Goal: Task Accomplishment & Management: Manage account settings

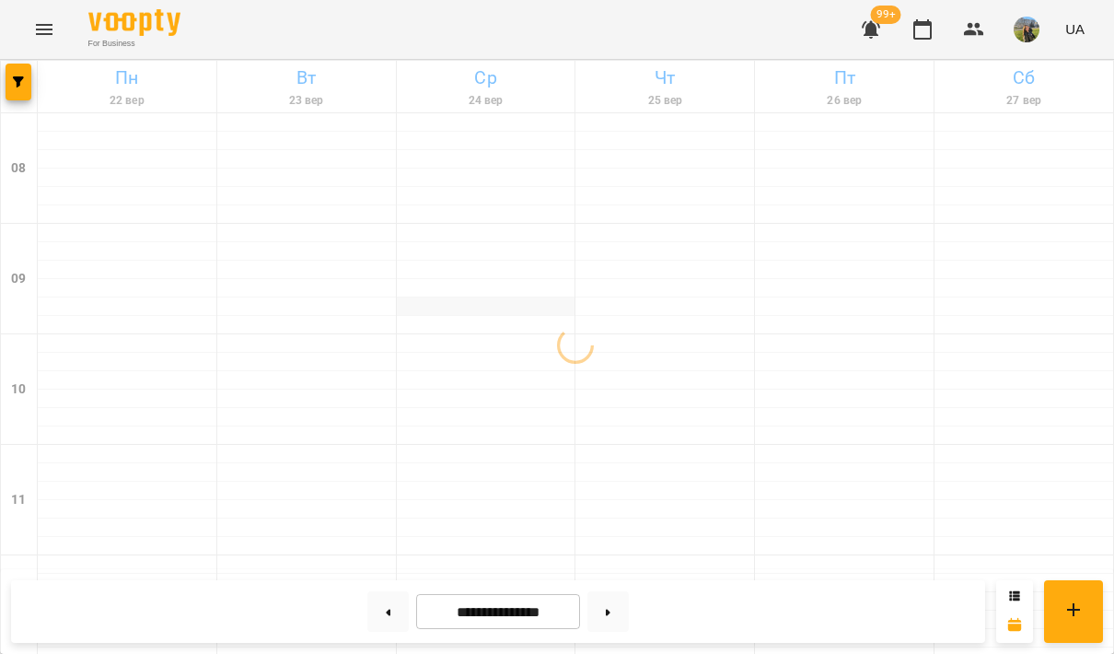
click at [494, 312] on div at bounding box center [486, 306] width 179 height 18
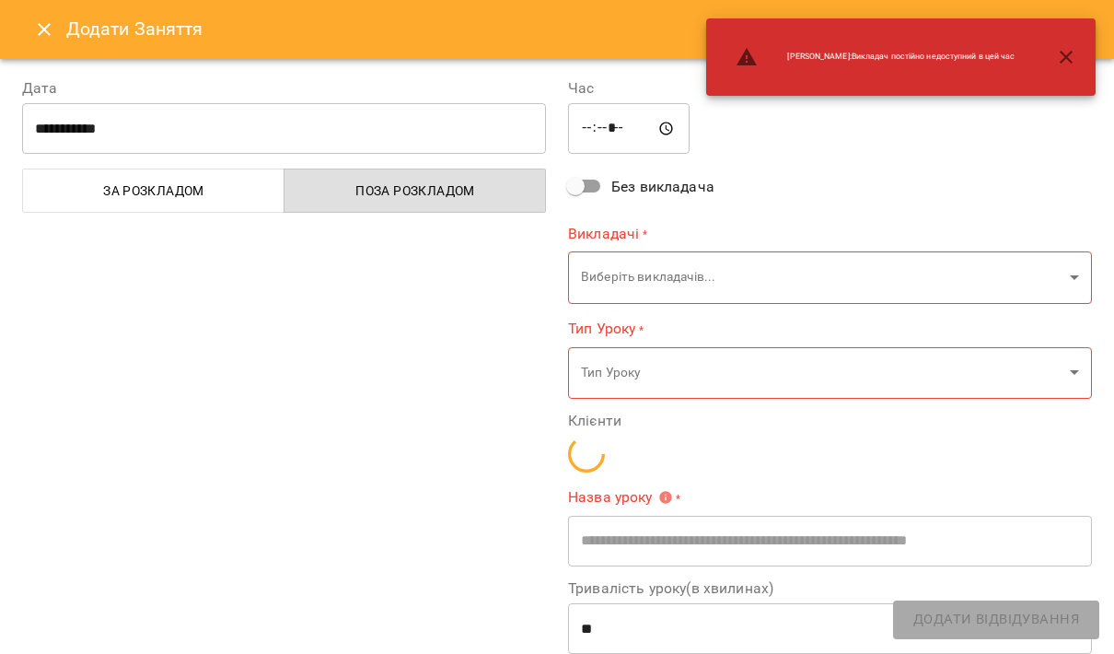
click at [531, 301] on div at bounding box center [557, 327] width 1114 height 654
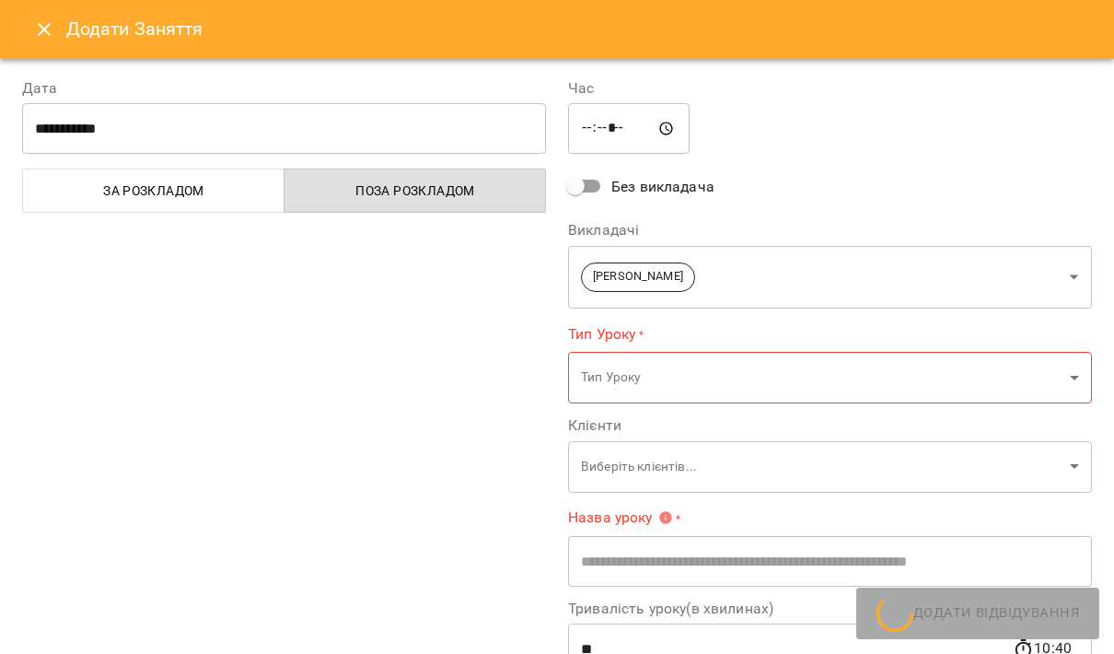
type input "**********"
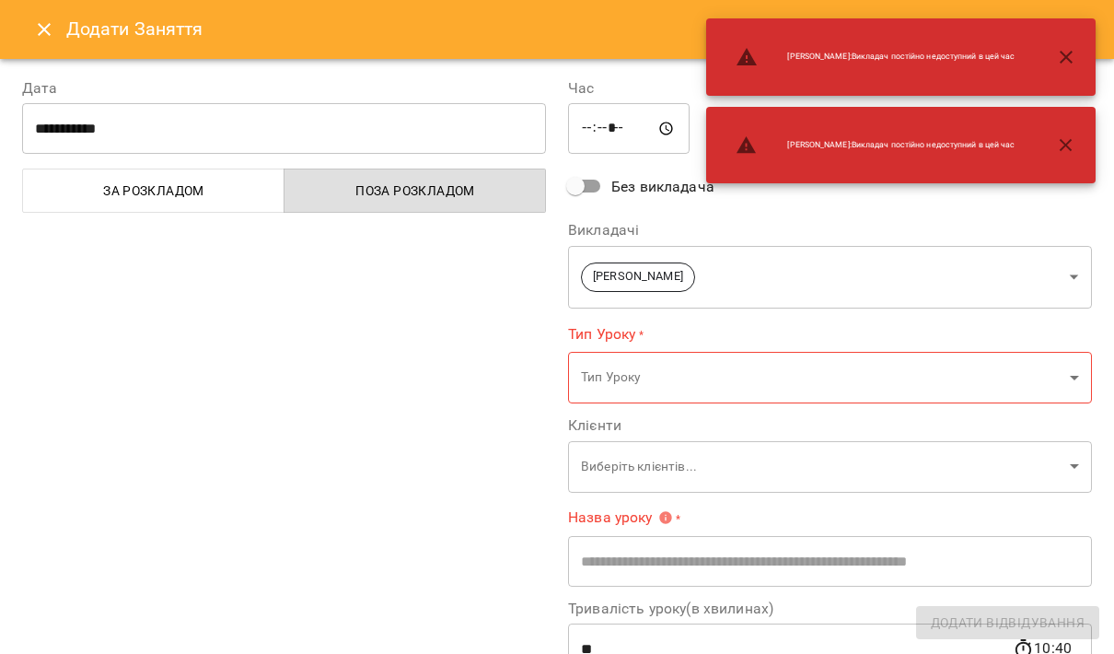
click at [26, 77] on div at bounding box center [557, 327] width 1114 height 654
click at [17, 84] on div at bounding box center [557, 327] width 1114 height 654
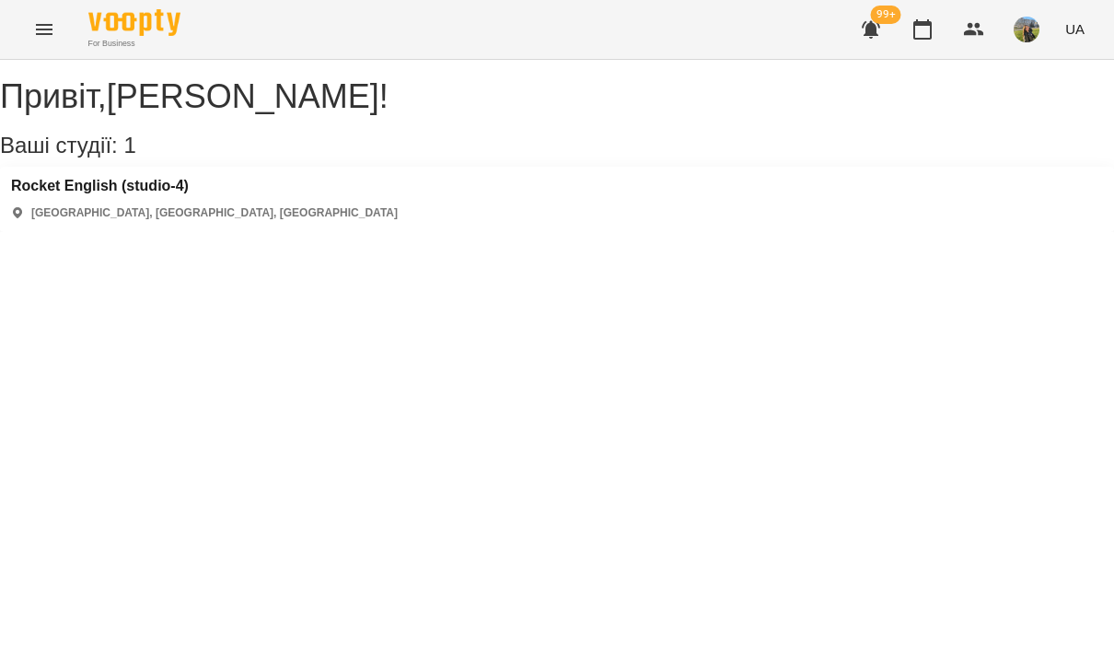
click at [45, 36] on icon "Menu" at bounding box center [44, 29] width 22 height 22
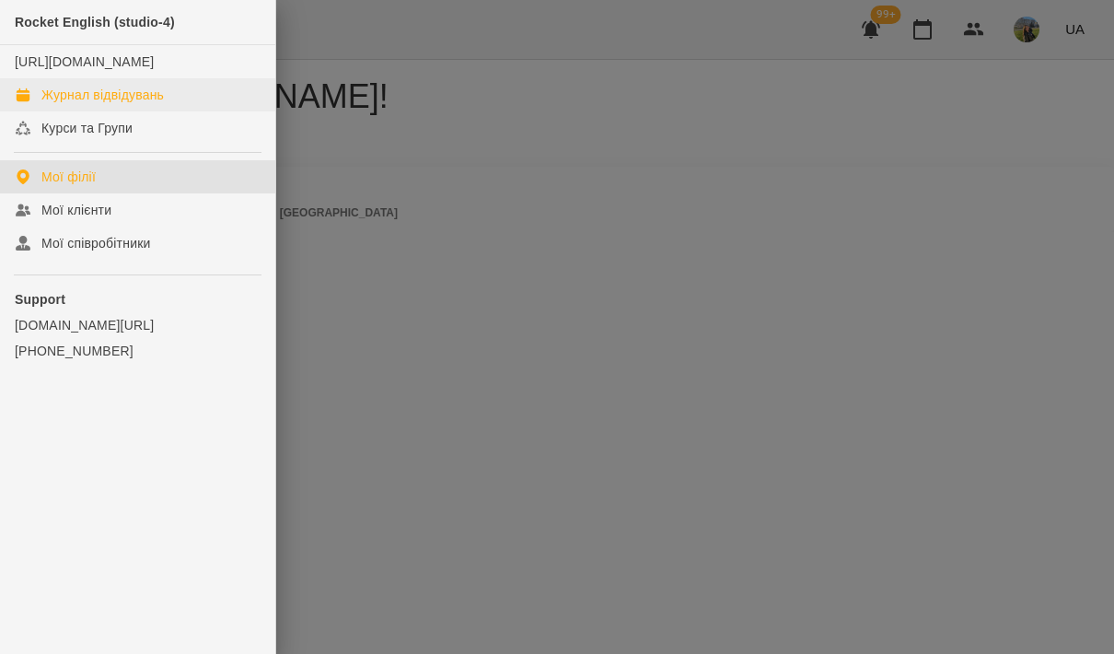
click at [114, 111] on link "Журнал відвідувань" at bounding box center [137, 94] width 275 height 33
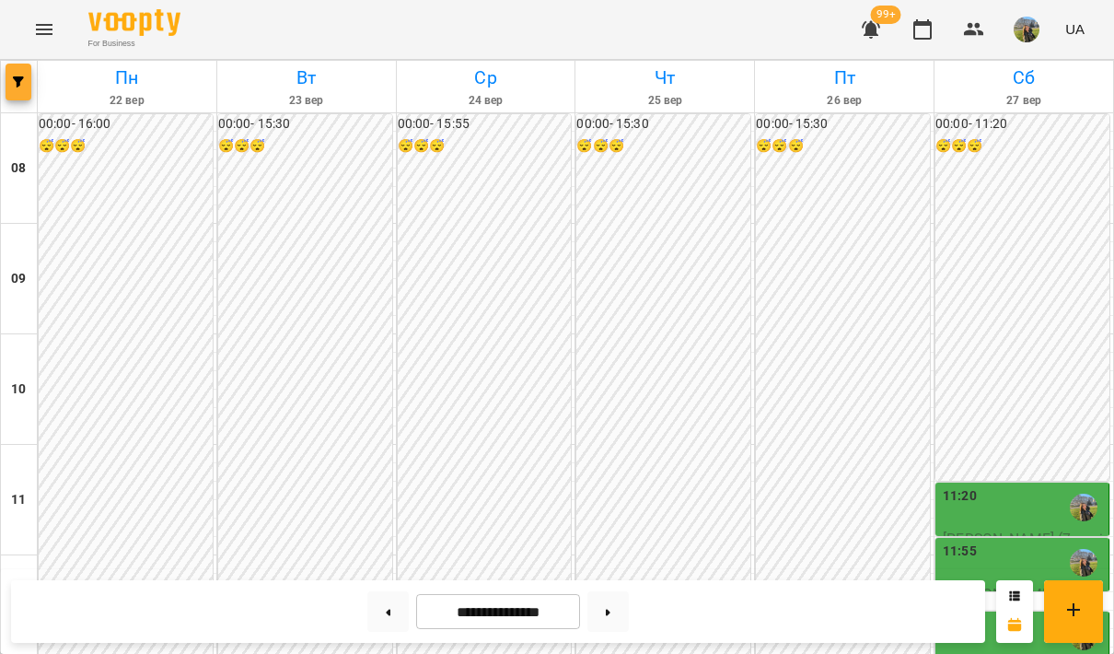
click at [13, 73] on button "button" at bounding box center [19, 82] width 26 height 37
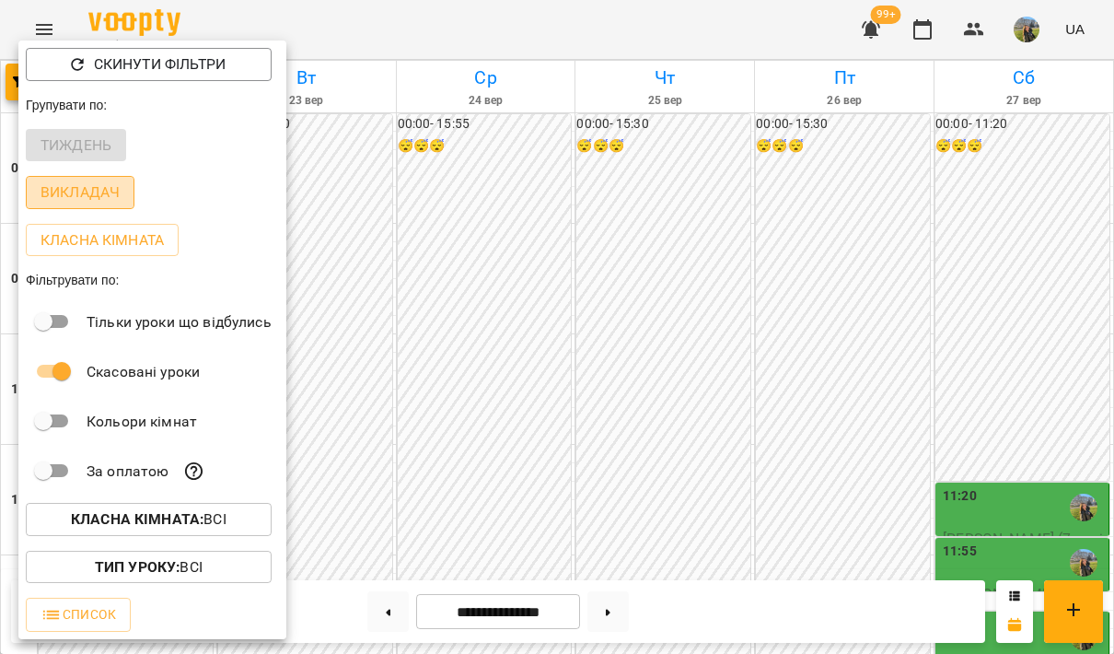
click at [107, 188] on p "Викладач" at bounding box center [80, 192] width 79 height 22
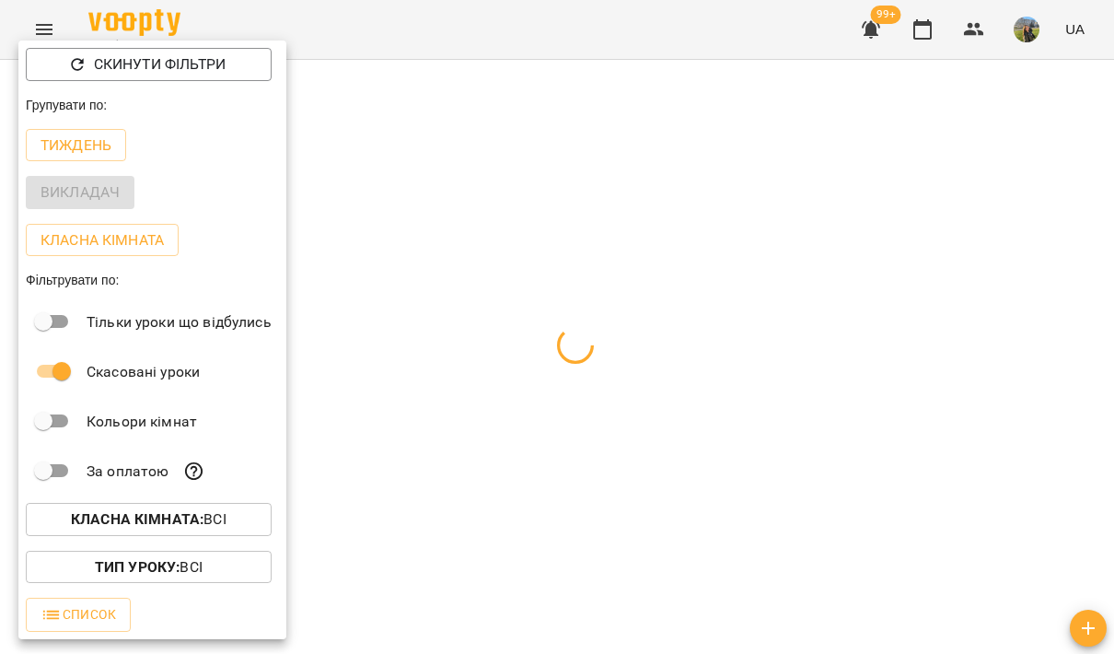
click at [564, 196] on div at bounding box center [557, 327] width 1114 height 654
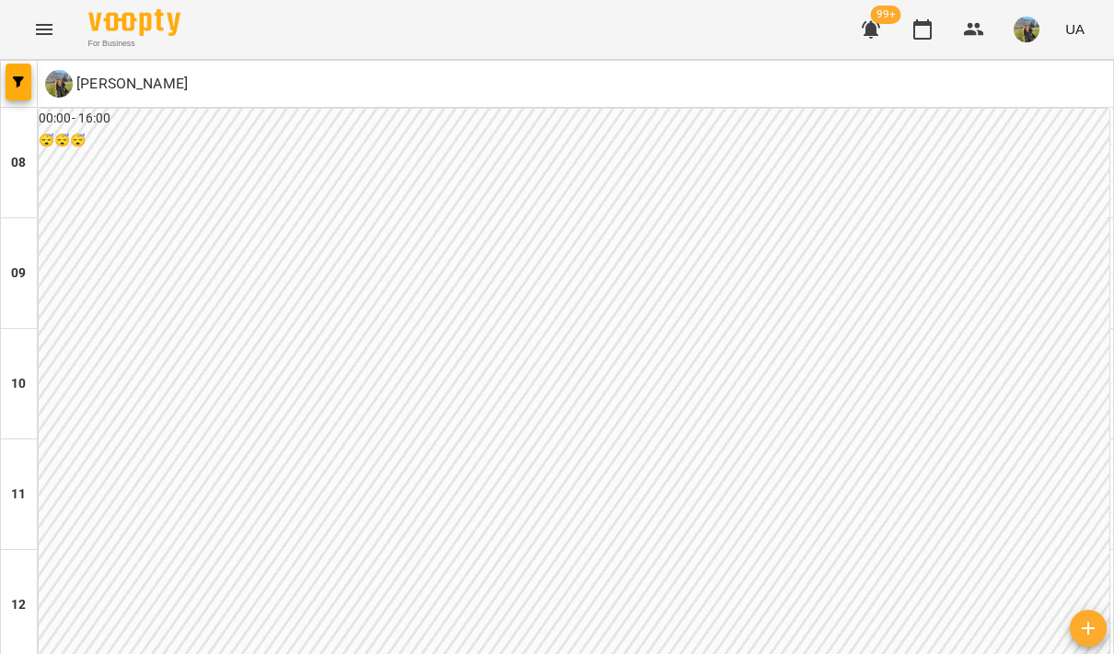
scroll to position [873, 0]
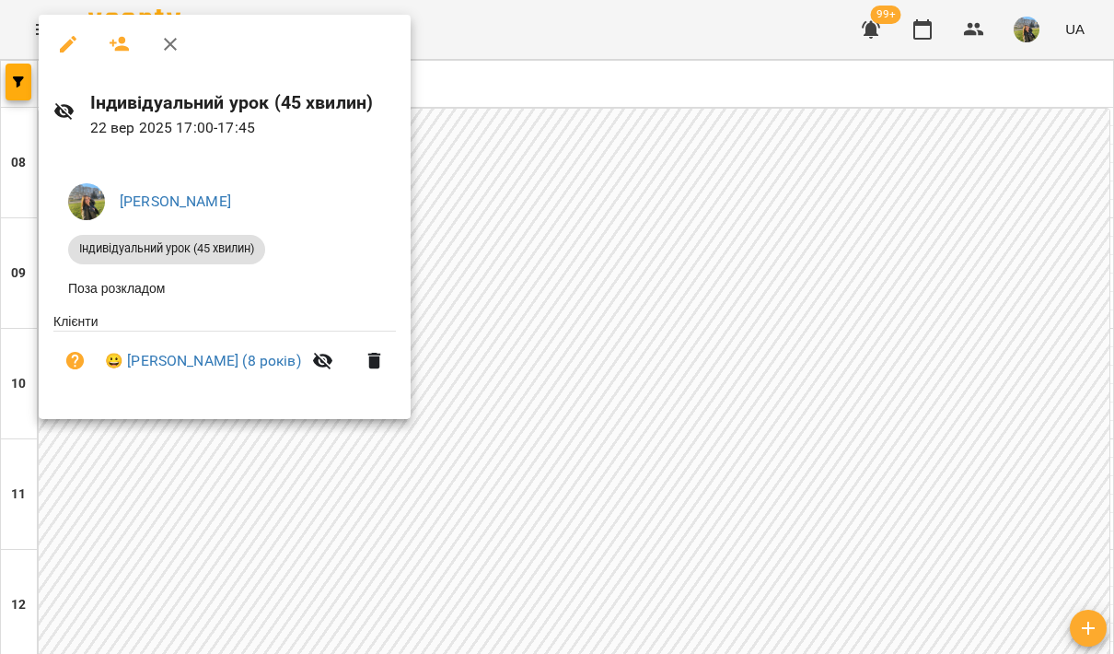
click at [658, 256] on div at bounding box center [557, 327] width 1114 height 654
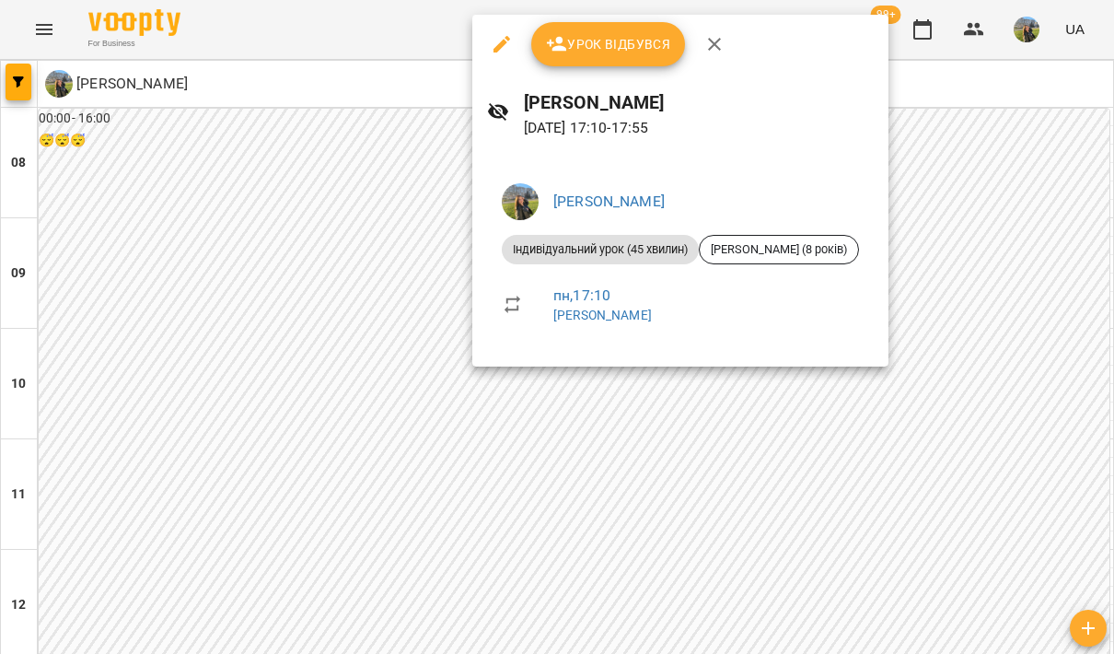
click at [366, 300] on div at bounding box center [557, 327] width 1114 height 654
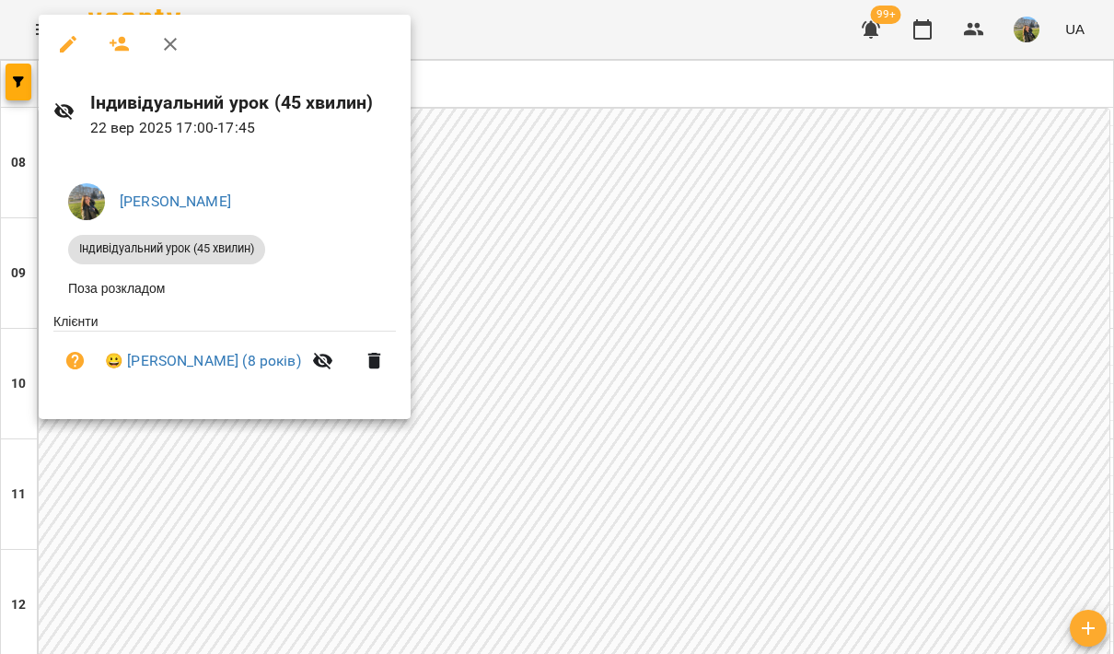
click at [692, 215] on div at bounding box center [557, 327] width 1114 height 654
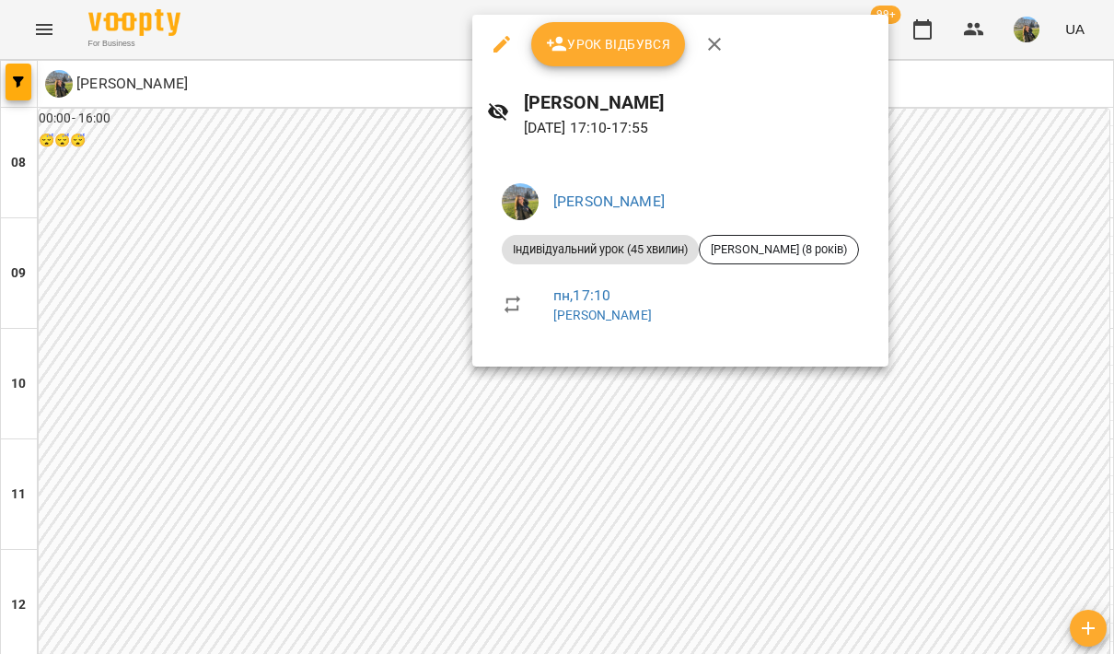
click at [380, 328] on div at bounding box center [557, 327] width 1114 height 654
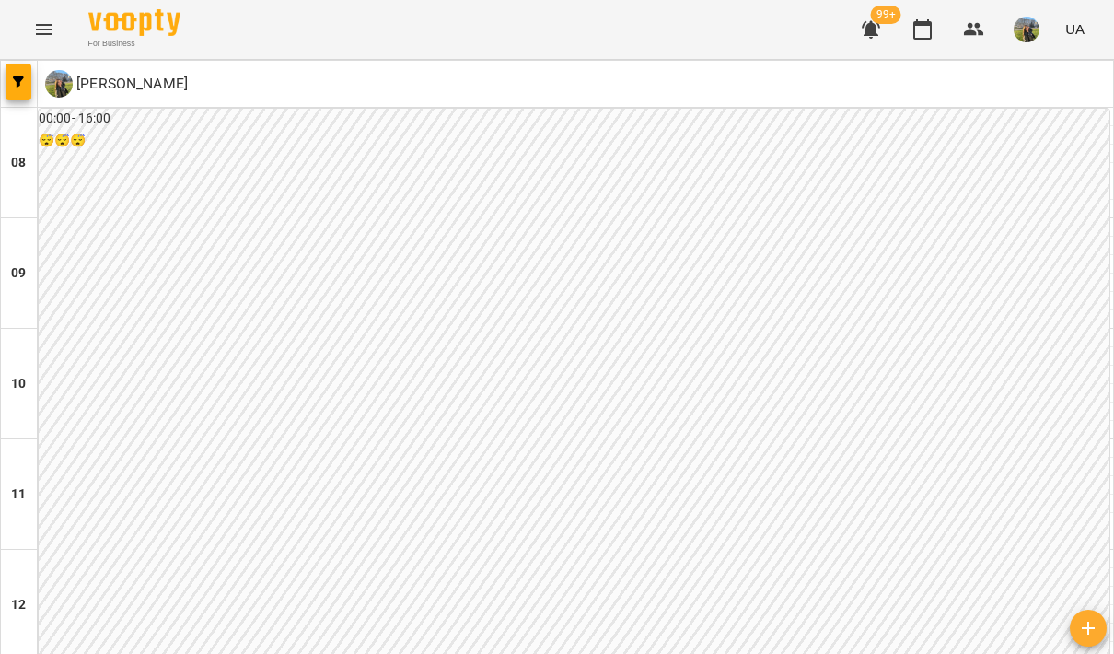
scroll to position [901, 0]
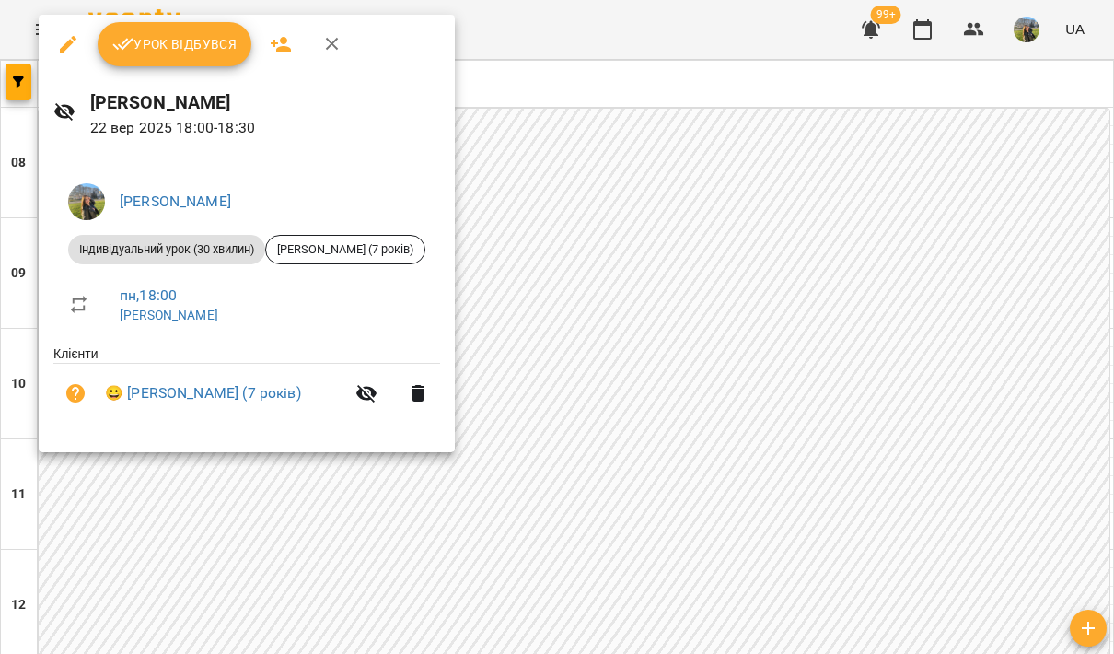
click at [489, 320] on div at bounding box center [557, 327] width 1114 height 654
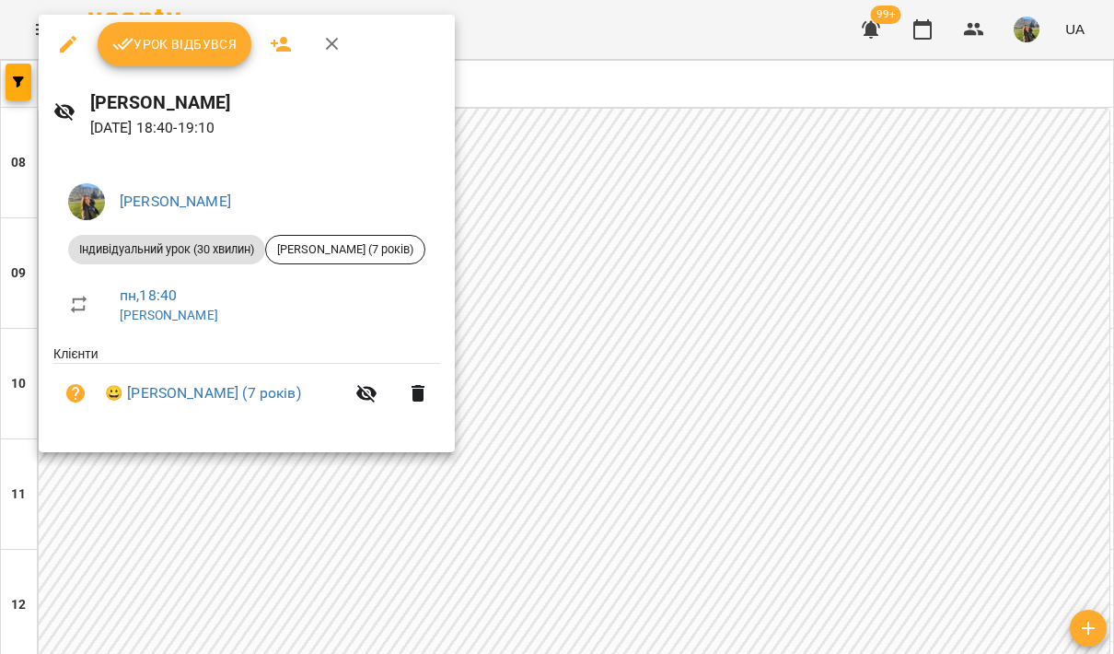
click at [651, 414] on div at bounding box center [557, 327] width 1114 height 654
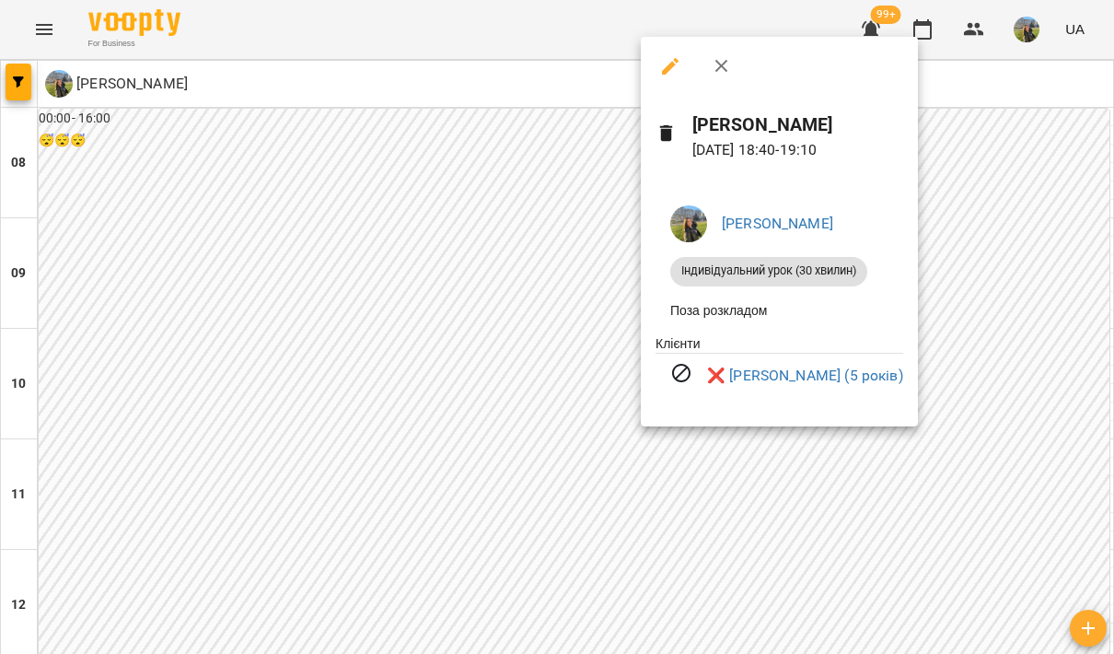
click at [633, 495] on div at bounding box center [557, 327] width 1114 height 654
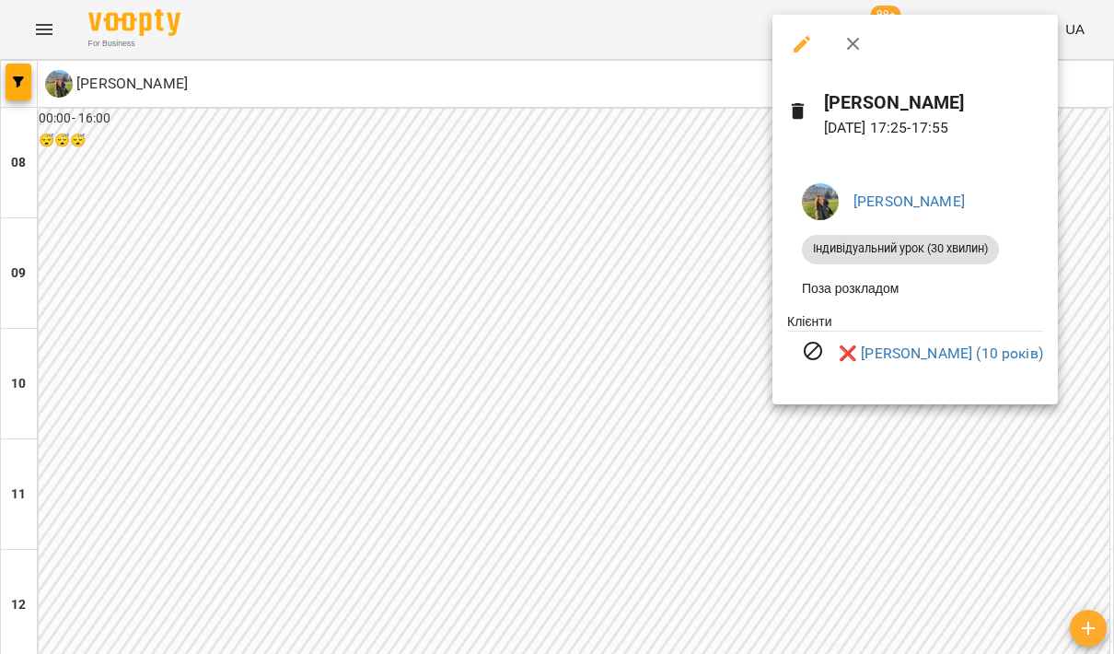
click at [651, 485] on div at bounding box center [557, 327] width 1114 height 654
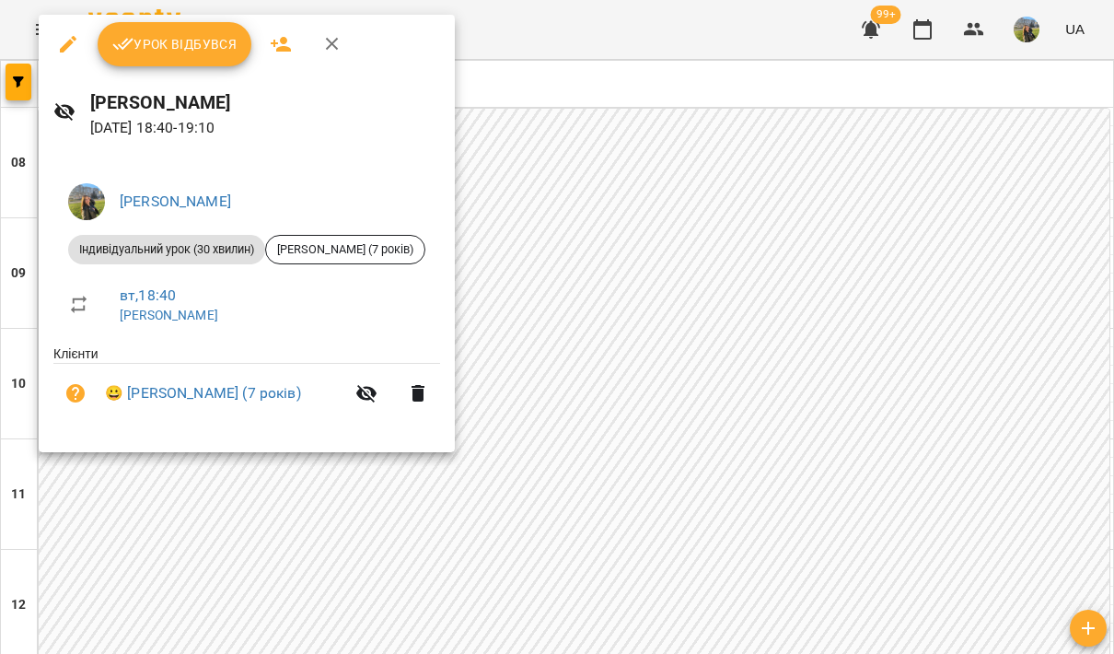
click at [631, 315] on div at bounding box center [557, 327] width 1114 height 654
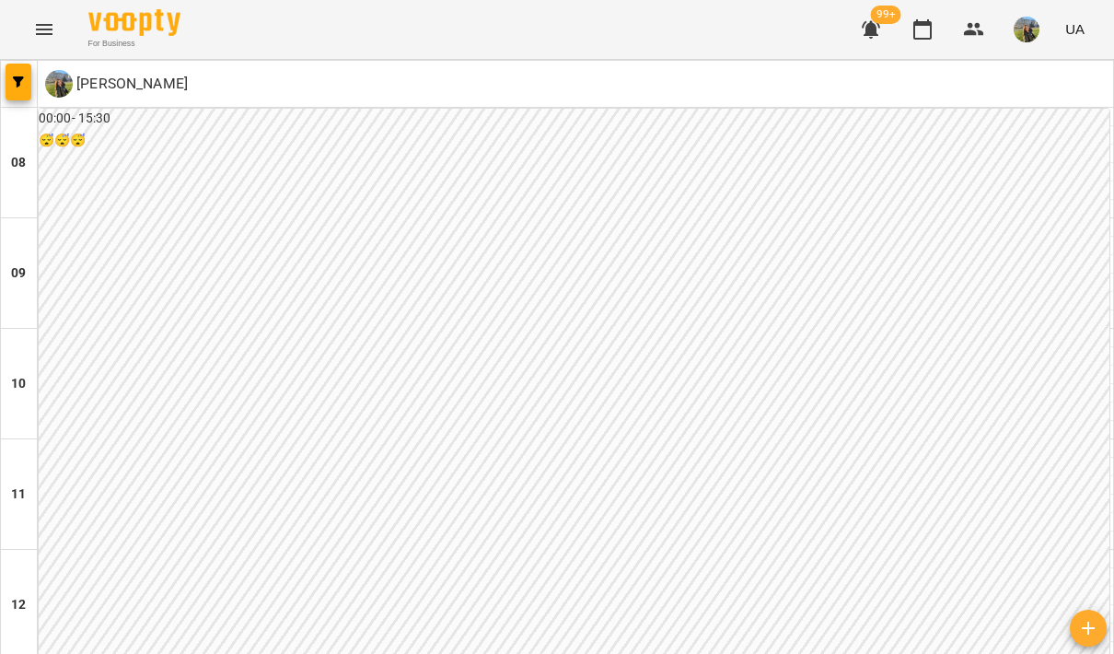
scroll to position [710, 0]
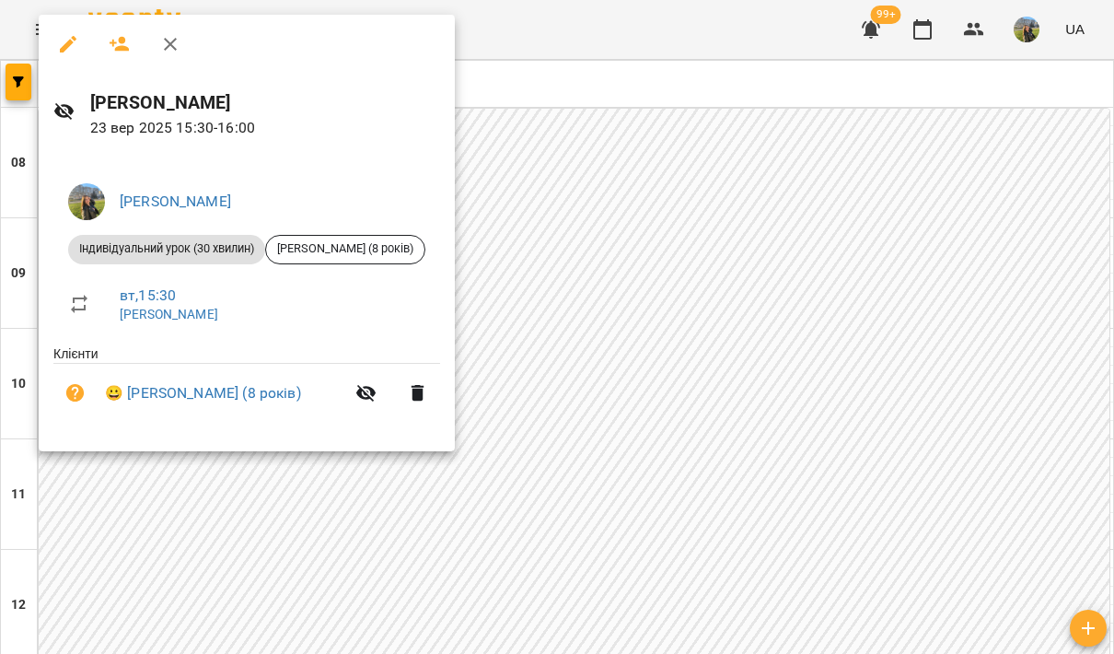
click at [662, 148] on div at bounding box center [557, 327] width 1114 height 654
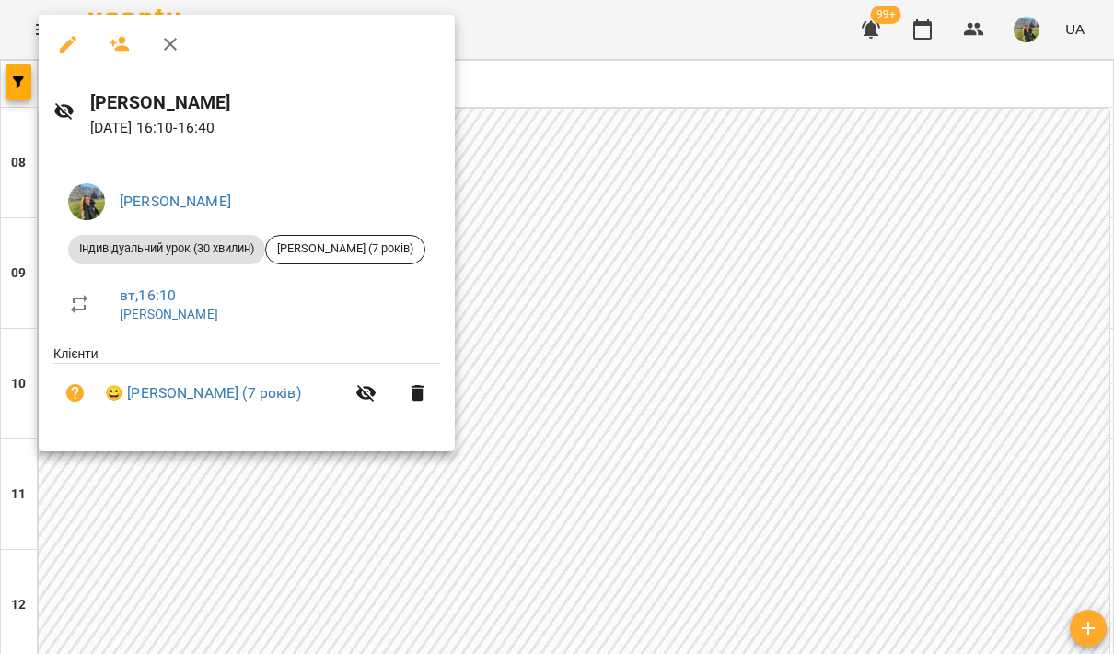
click at [678, 127] on div at bounding box center [557, 327] width 1114 height 654
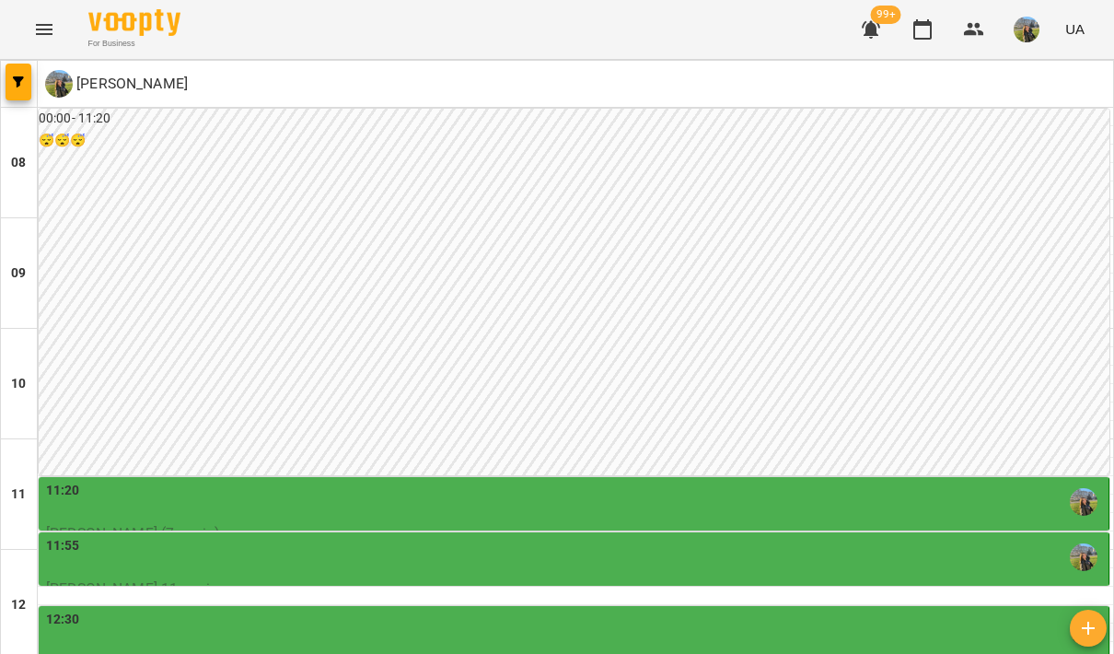
scroll to position [555, 0]
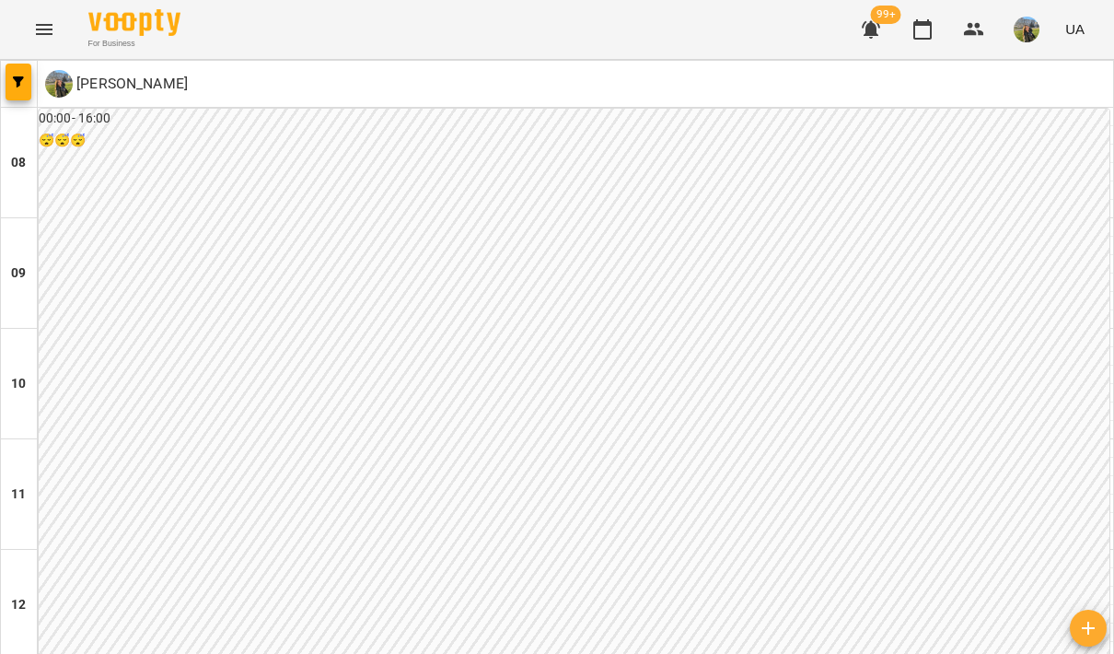
scroll to position [614, 0]
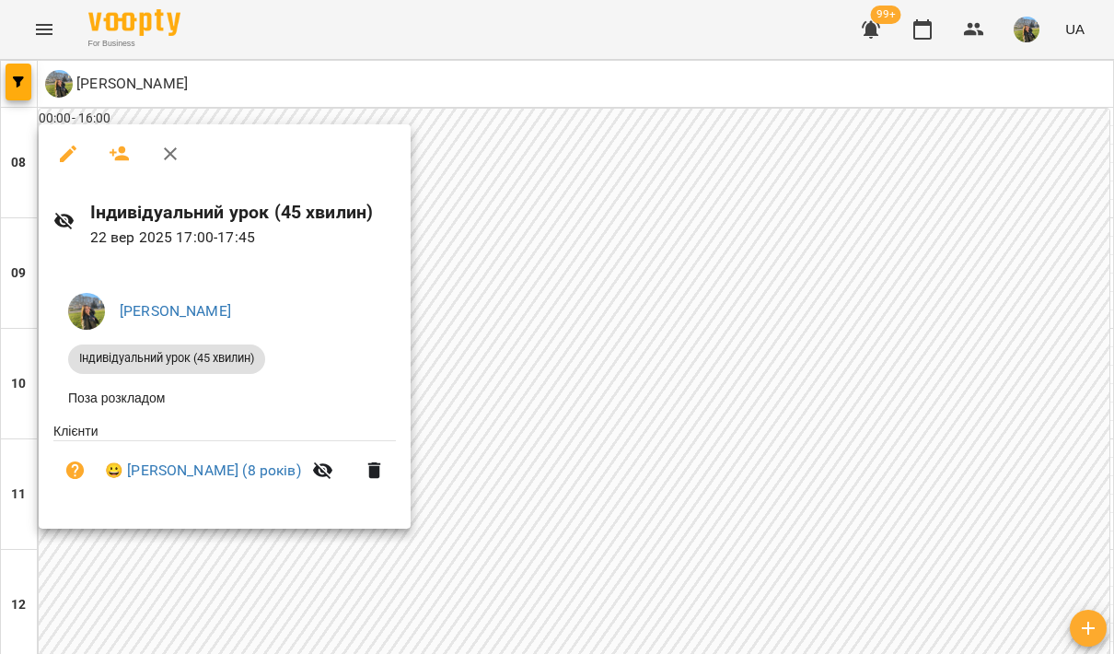
click at [680, 233] on div at bounding box center [557, 327] width 1114 height 654
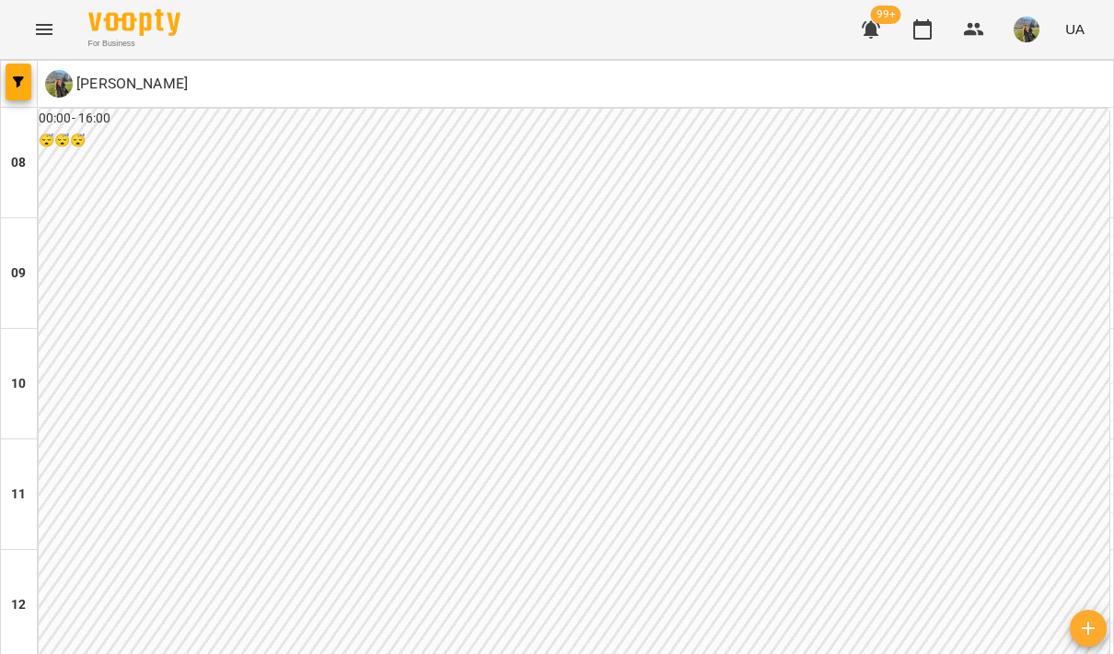
scroll to position [781, 0]
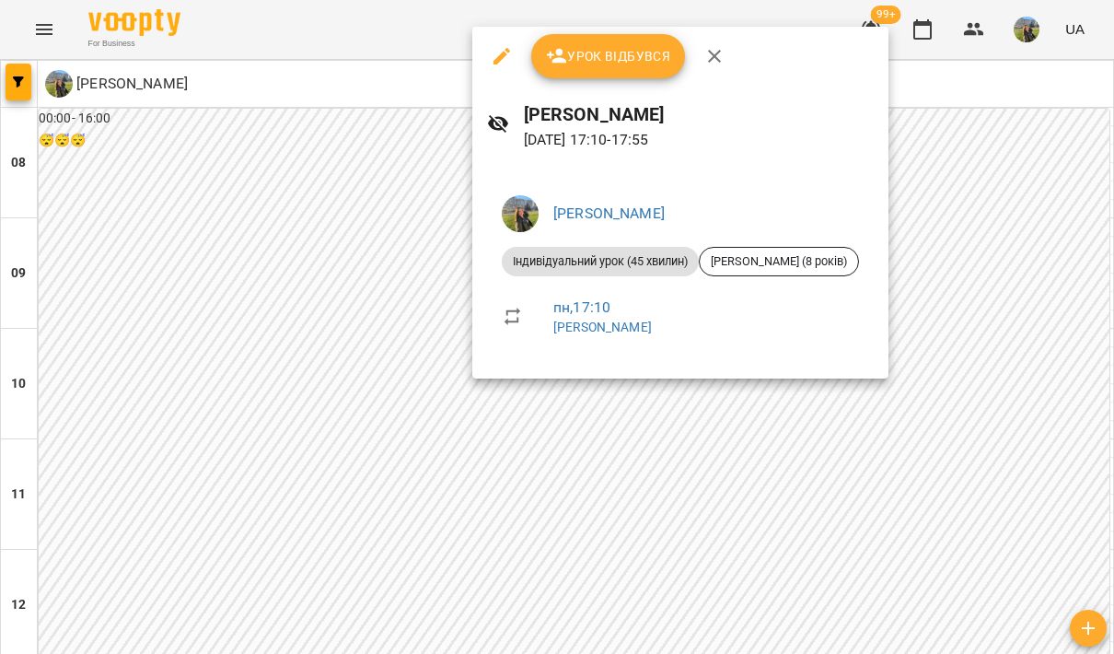
click at [933, 142] on div at bounding box center [557, 327] width 1114 height 654
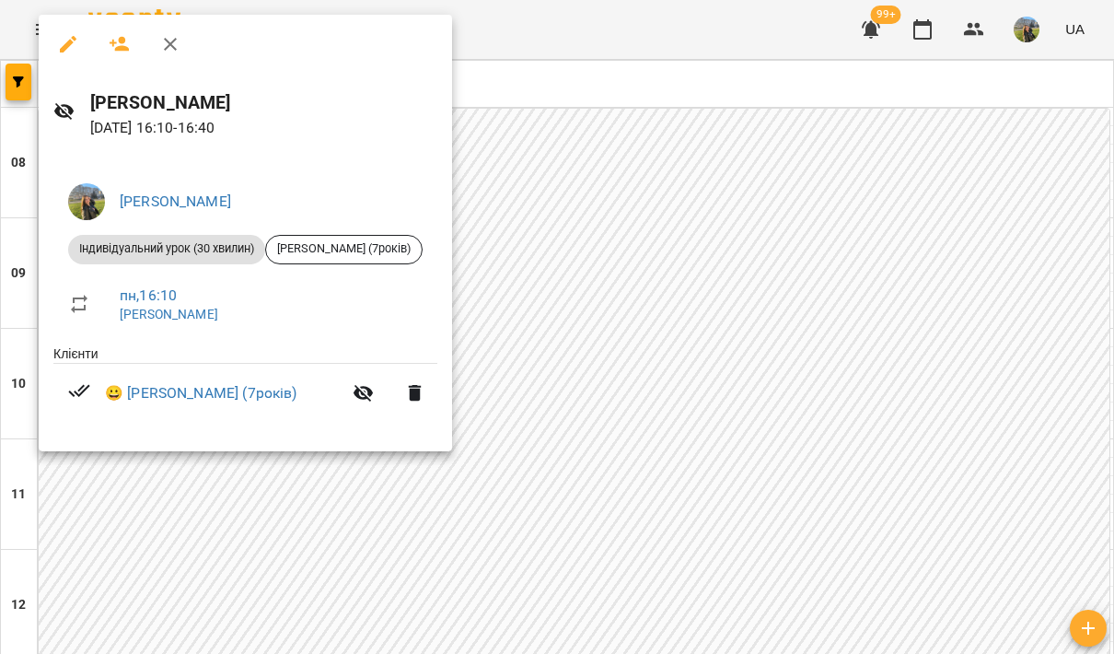
click at [833, 171] on div at bounding box center [557, 327] width 1114 height 654
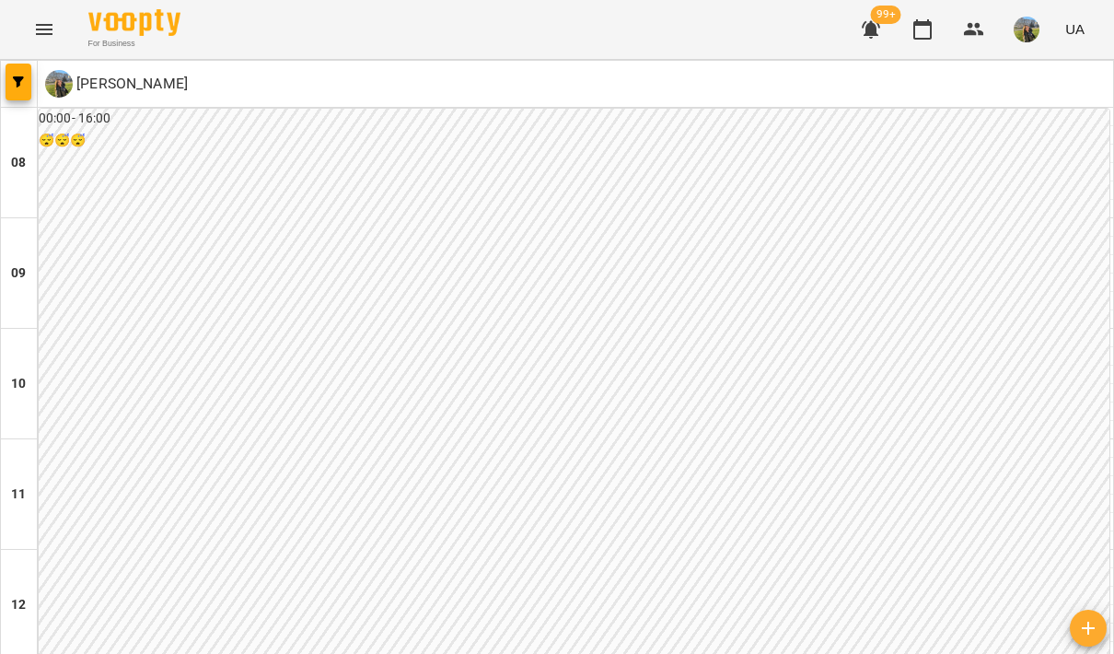
type input "**********"
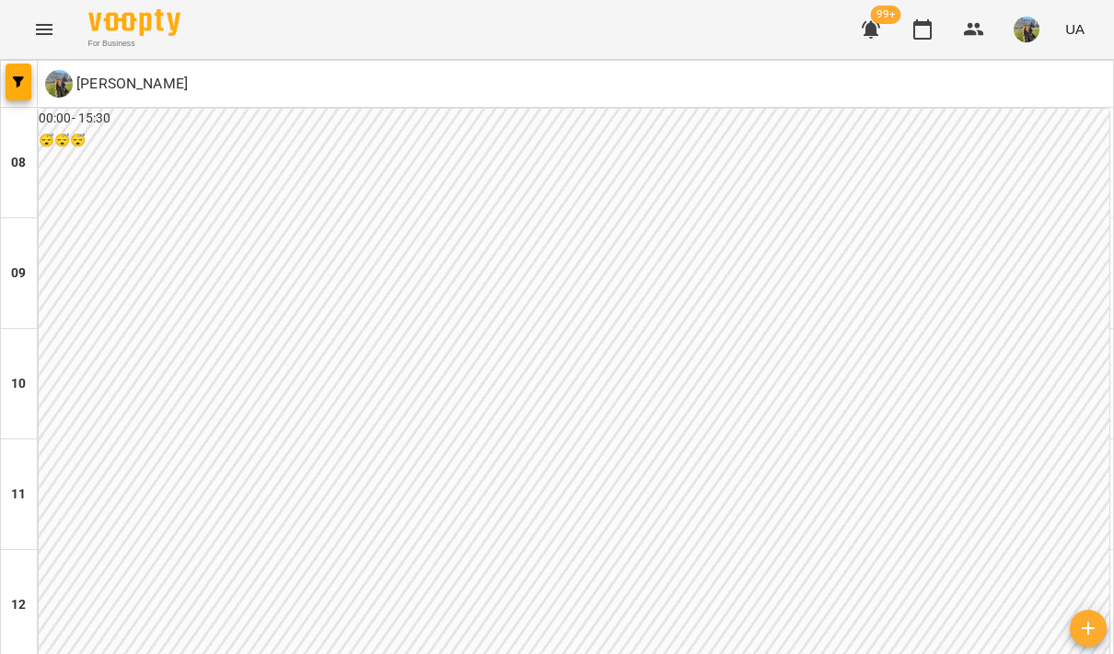
type input "**********"
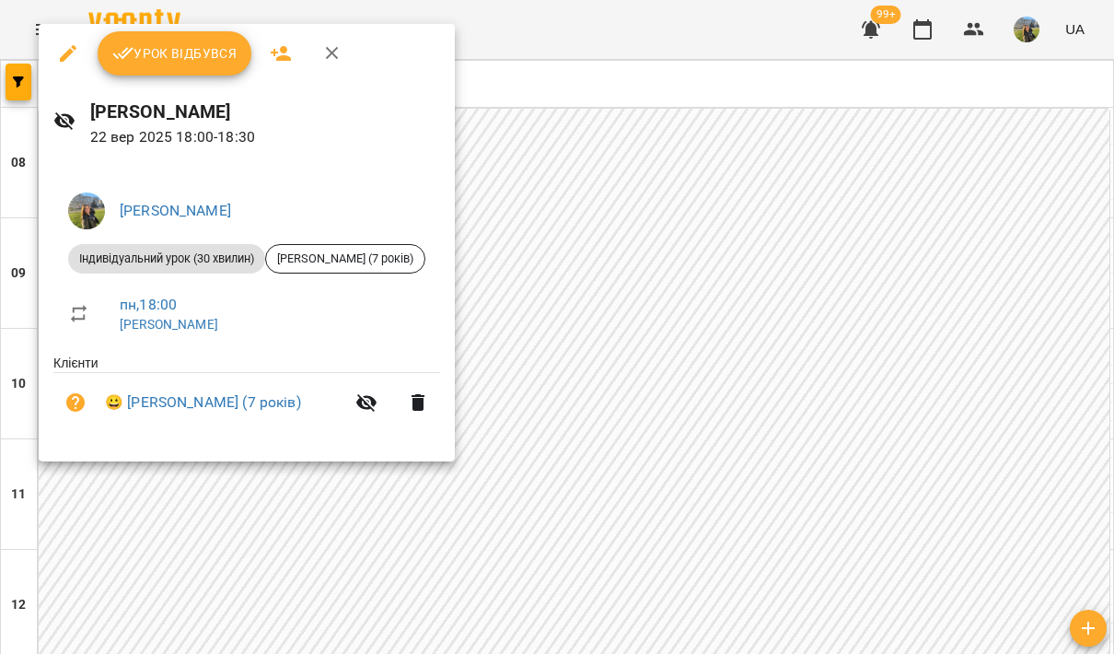
click at [737, 232] on div at bounding box center [557, 327] width 1114 height 654
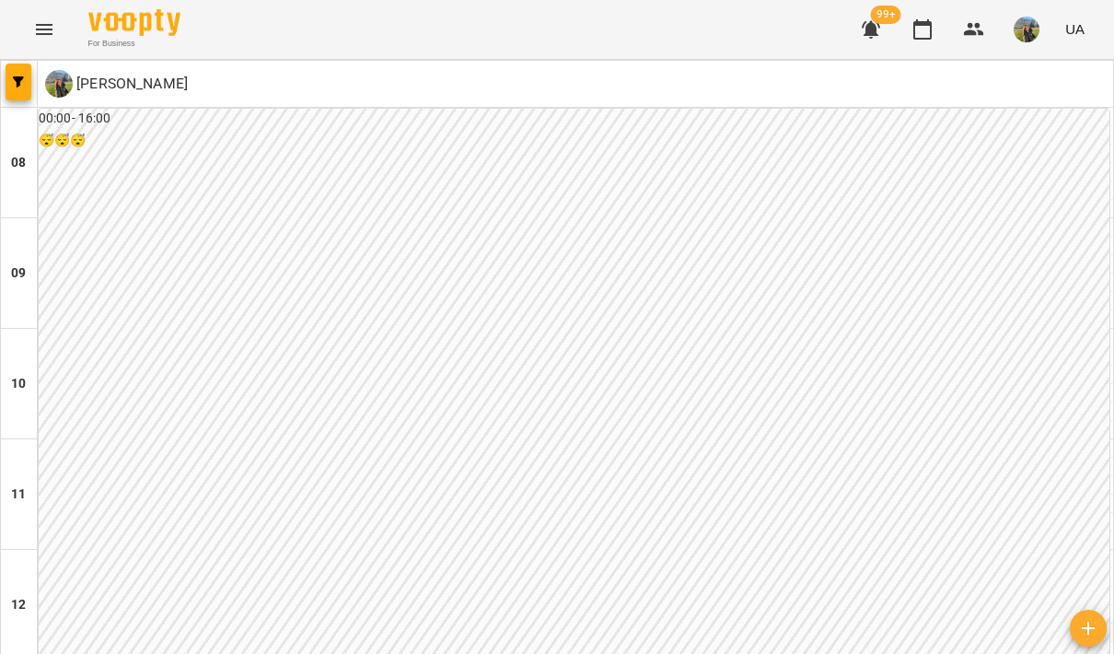
scroll to position [906, 0]
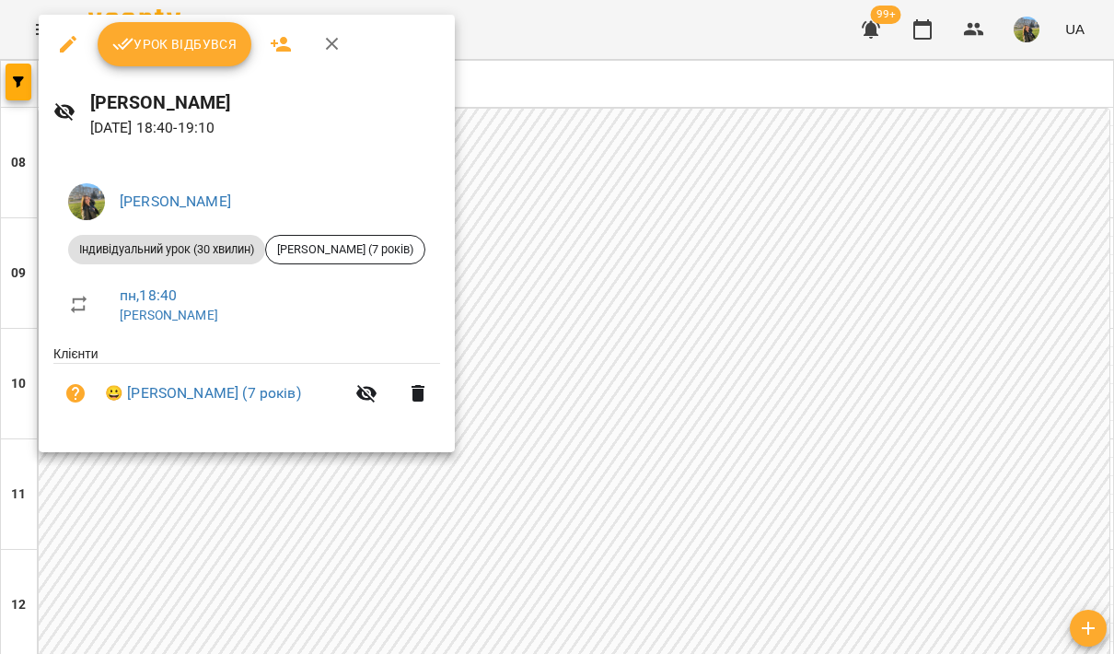
click at [756, 218] on div at bounding box center [557, 327] width 1114 height 654
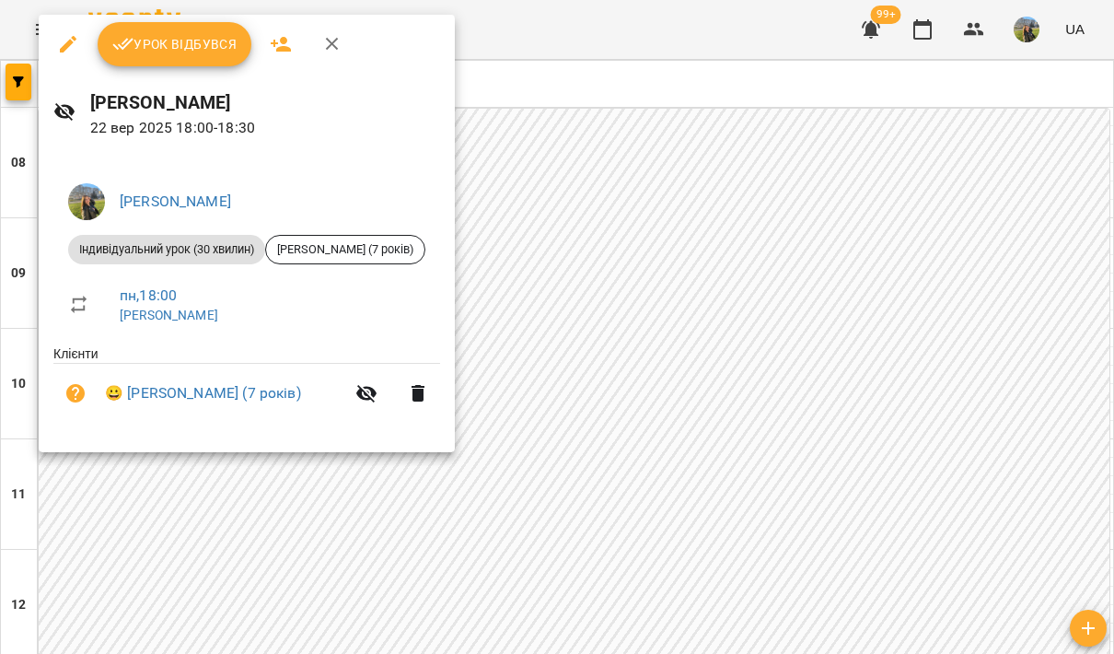
click at [587, 213] on div at bounding box center [557, 327] width 1114 height 654
